Goal: Information Seeking & Learning: Learn about a topic

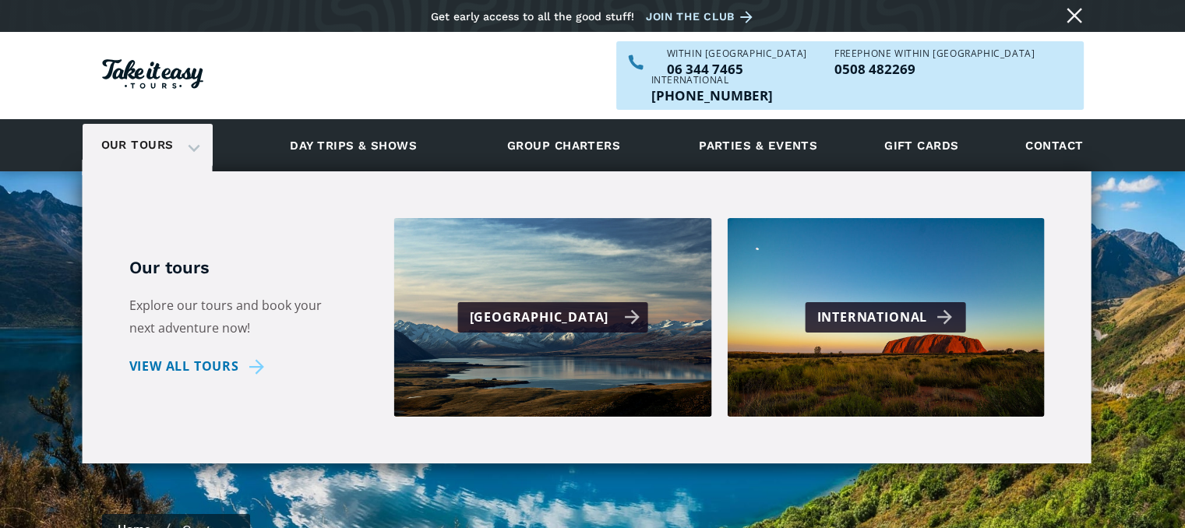
click at [595, 306] on div "[GEOGRAPHIC_DATA]" at bounding box center [554, 317] width 171 height 23
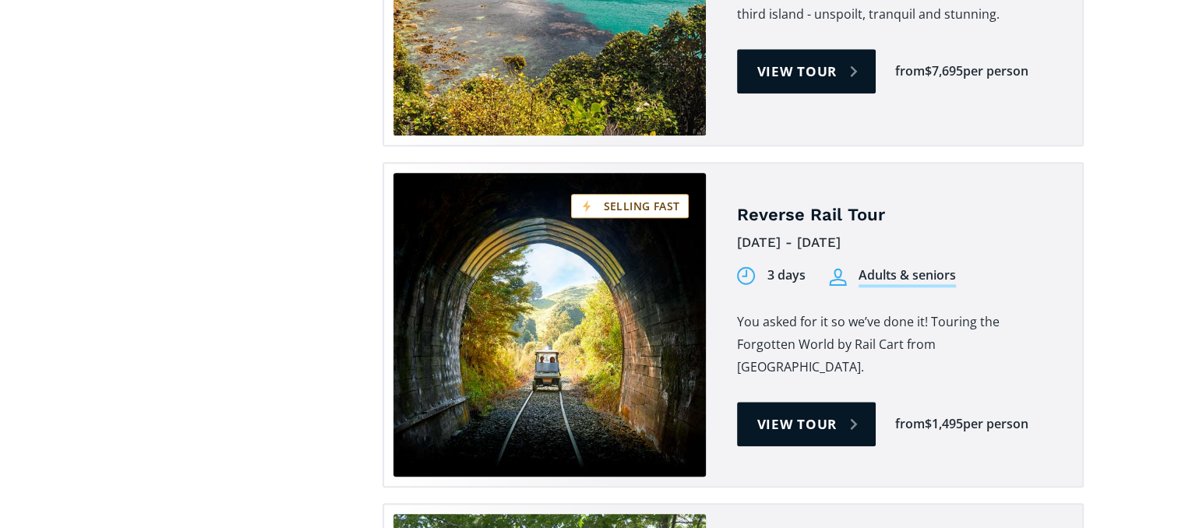
scroll to position [1636, 0]
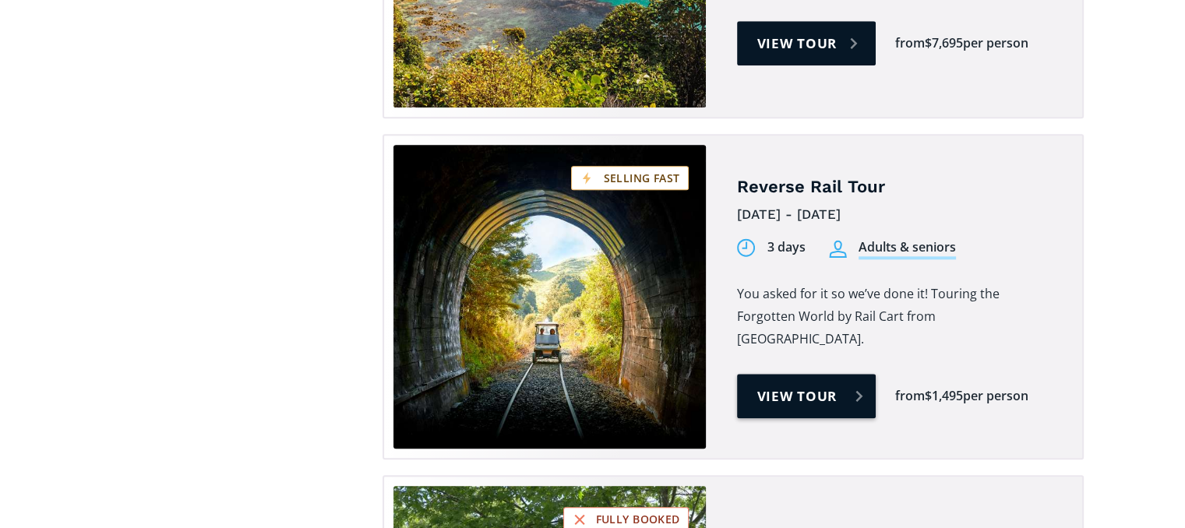
click at [798, 374] on link "View tour" at bounding box center [806, 396] width 139 height 44
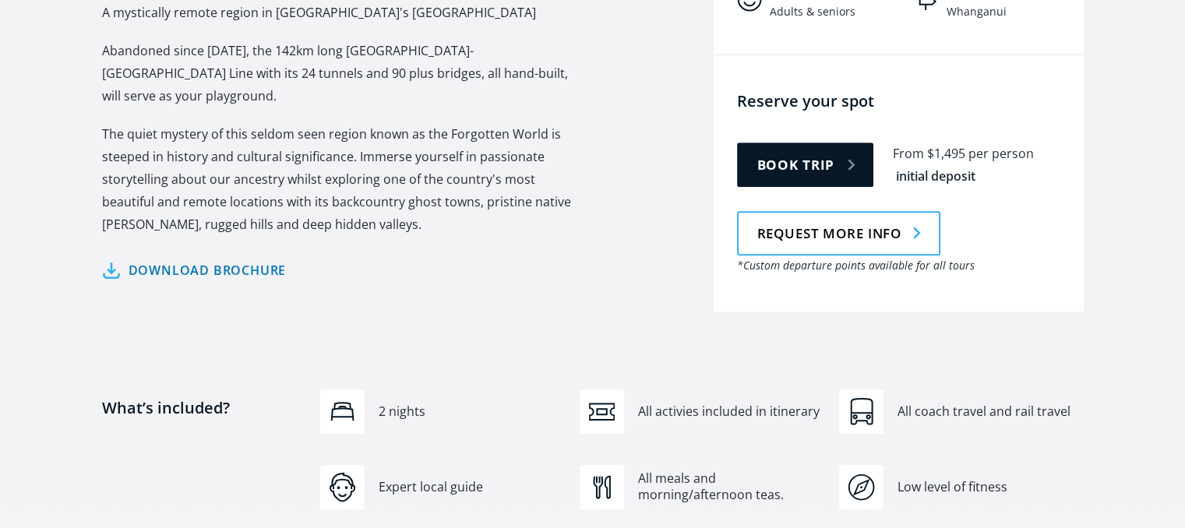
scroll to position [857, 0]
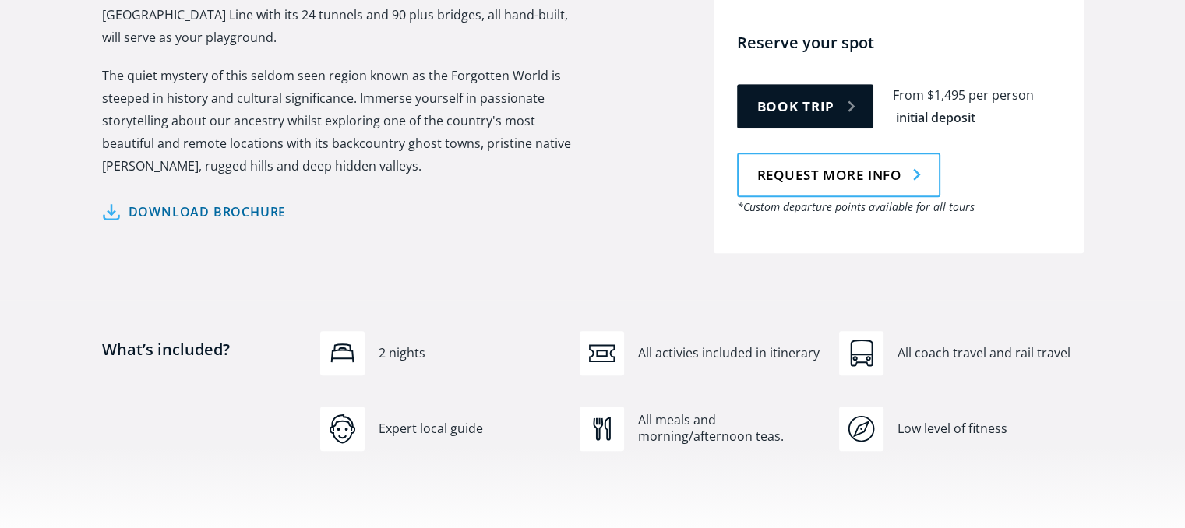
click at [192, 201] on link "Download brochure" at bounding box center [194, 212] width 185 height 23
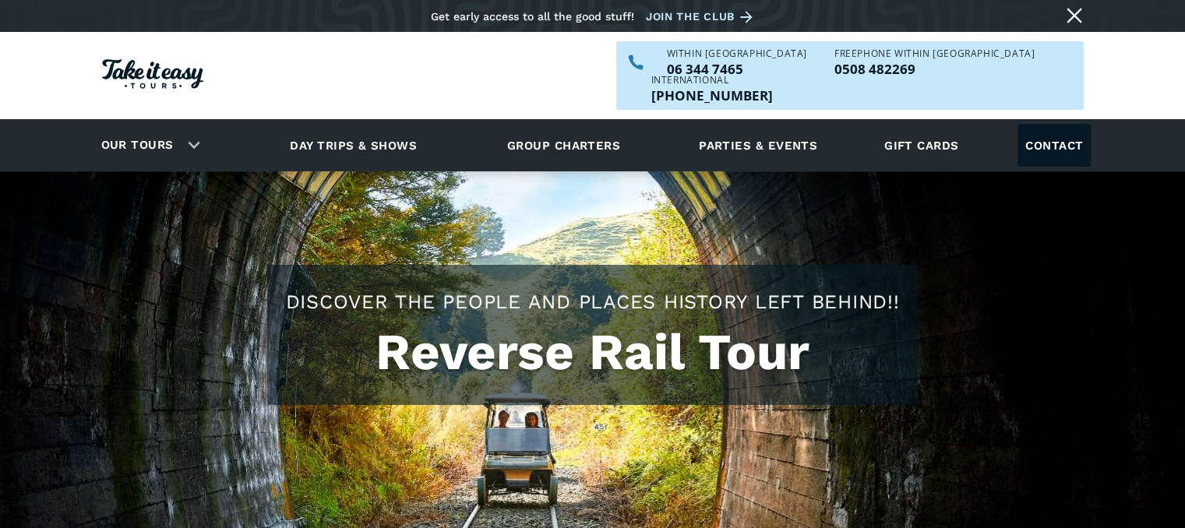
click at [1053, 124] on link "Contact" at bounding box center [1053, 145] width 73 height 43
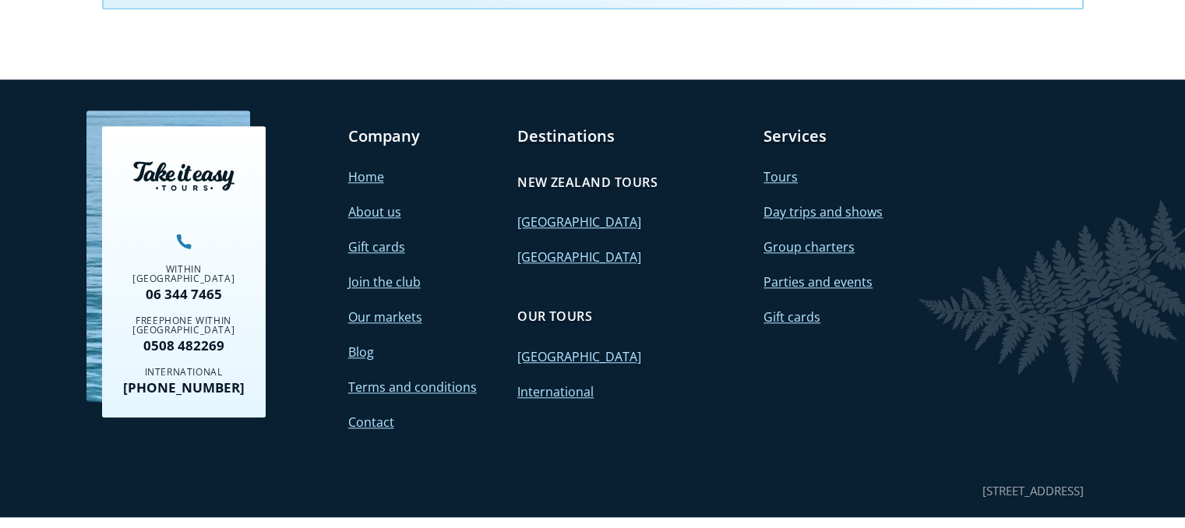
scroll to position [1618, 0]
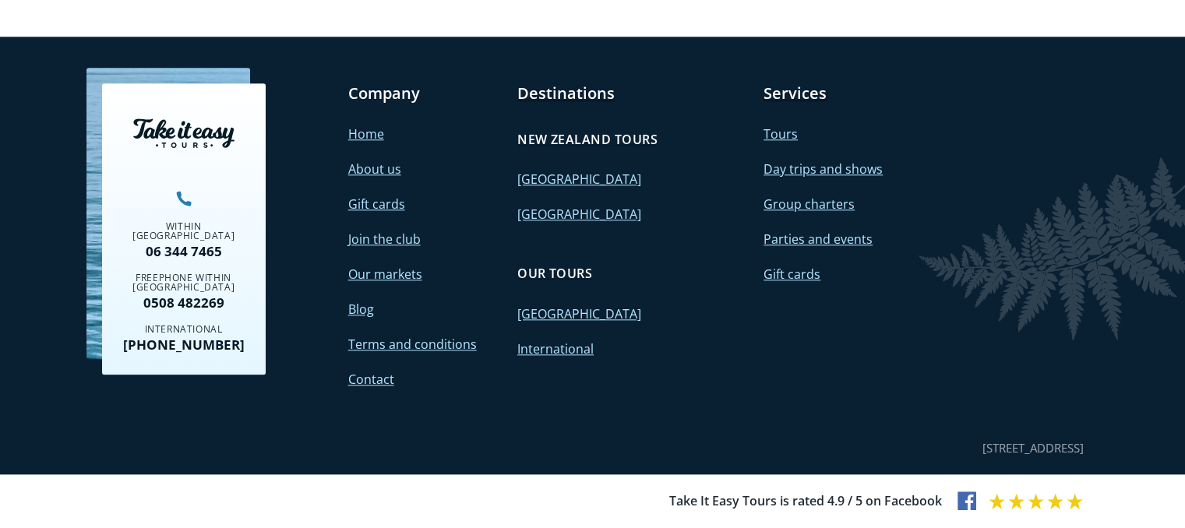
click at [371, 167] on link "About us" at bounding box center [374, 168] width 53 height 17
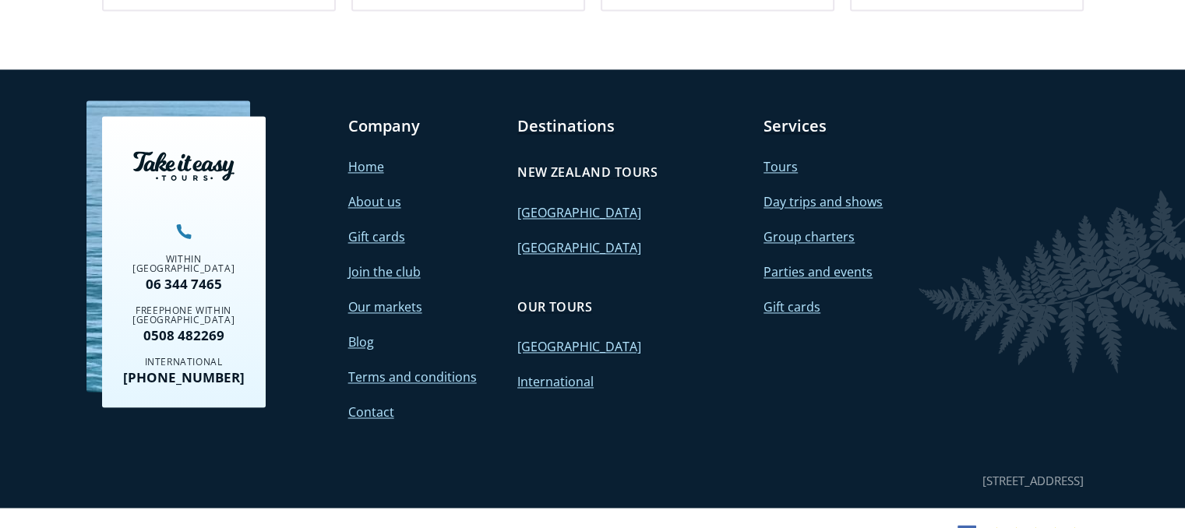
scroll to position [2343, 0]
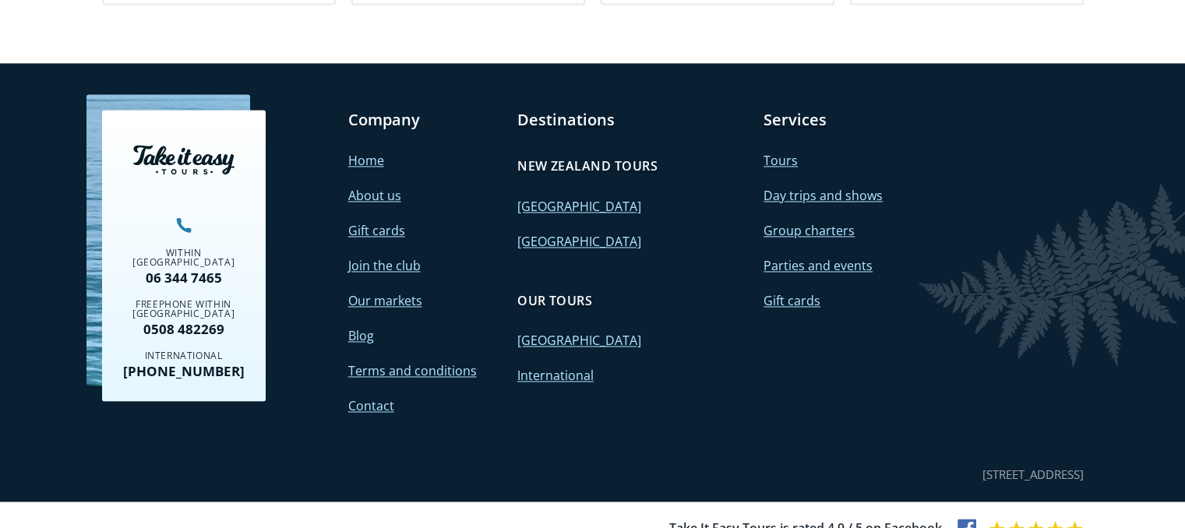
click at [398, 362] on link "Terms and conditions" at bounding box center [412, 370] width 129 height 17
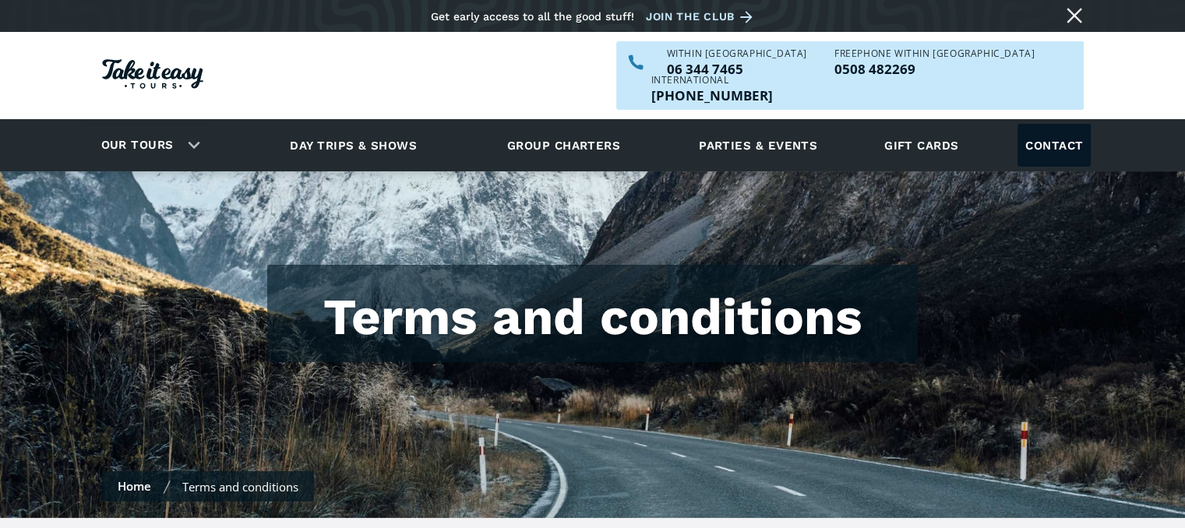
click at [1047, 124] on link "Contact" at bounding box center [1053, 145] width 73 height 43
